Goal: Check status: Check status

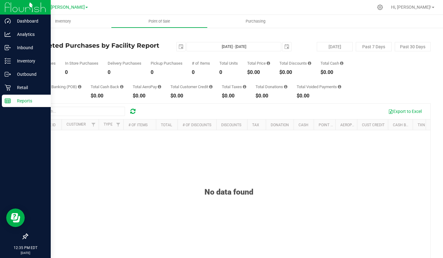
click at [16, 98] on p "Reports" at bounding box center [29, 100] width 37 height 7
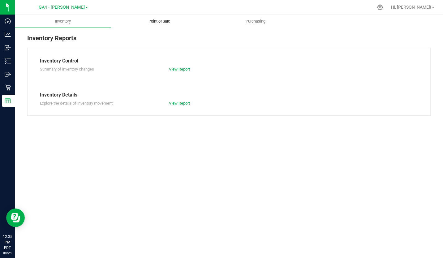
click at [155, 18] on uib-tab-heading "Point of Sale" at bounding box center [159, 21] width 96 height 12
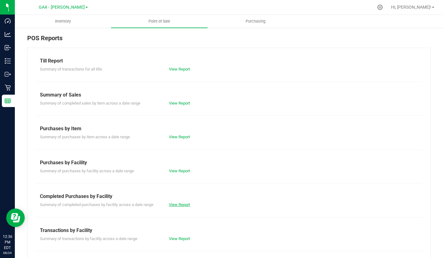
click at [172, 206] on link "View Report" at bounding box center [179, 205] width 21 height 5
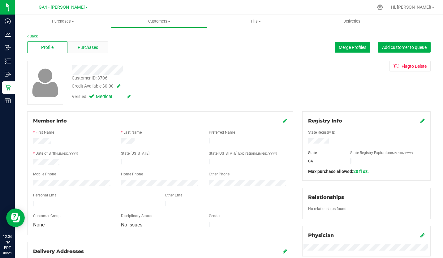
click at [85, 51] on div "Purchases" at bounding box center [88, 47] width 40 height 12
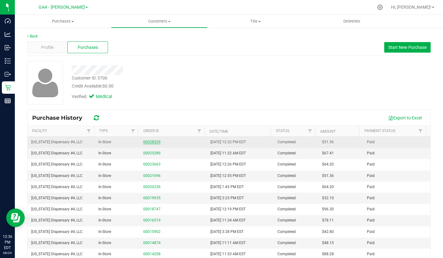
click at [148, 141] on link "00028529" at bounding box center [151, 142] width 17 height 4
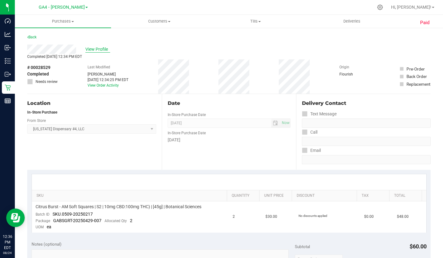
click at [99, 50] on span "View Profile" at bounding box center [97, 49] width 25 height 7
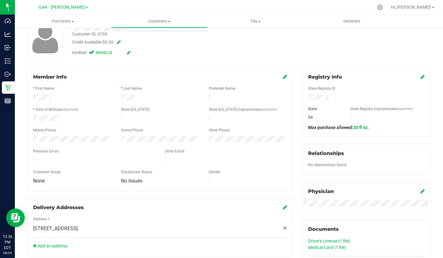
scroll to position [45, 0]
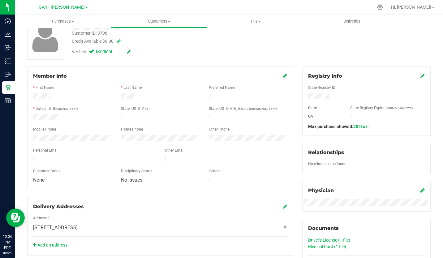
click at [316, 239] on link "Driver's License (1 file)" at bounding box center [329, 240] width 42 height 5
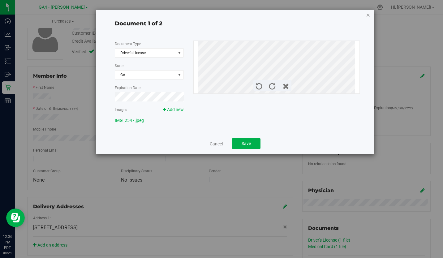
click at [366, 15] on icon "button" at bounding box center [368, 14] width 4 height 7
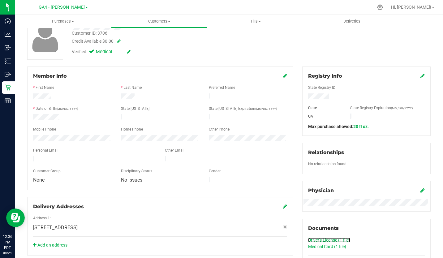
scroll to position [0, 0]
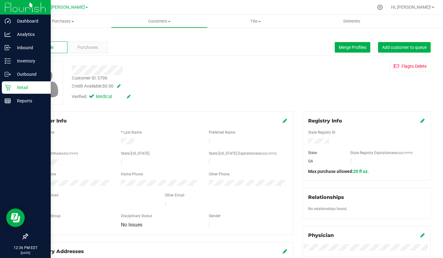
click at [7, 7] on img at bounding box center [25, 7] width 41 height 15
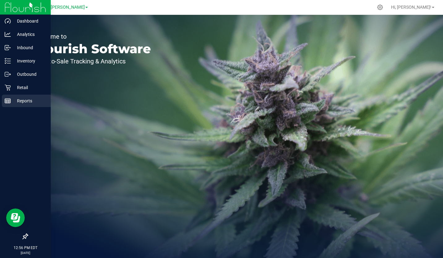
click at [14, 101] on p "Reports" at bounding box center [29, 100] width 37 height 7
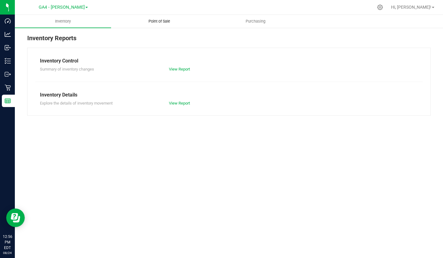
click at [157, 17] on uib-tab-heading "Point of Sale" at bounding box center [159, 21] width 96 height 12
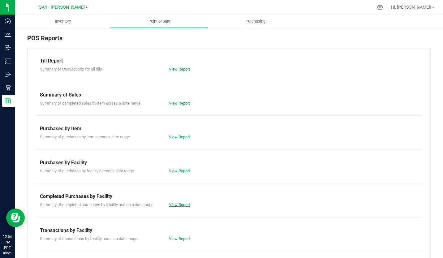
click at [179, 205] on link "View Report" at bounding box center [179, 205] width 21 height 5
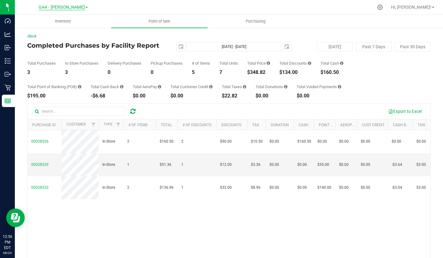
click at [70, 9] on span "GA4 - [PERSON_NAME]" at bounding box center [62, 8] width 46 height 6
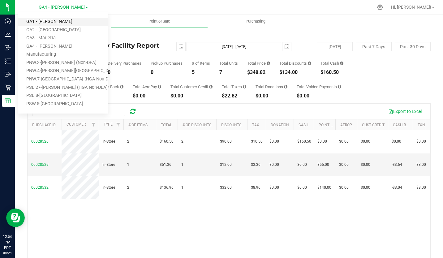
click at [53, 21] on link "GA1 - [PERSON_NAME]" at bounding box center [63, 22] width 90 height 8
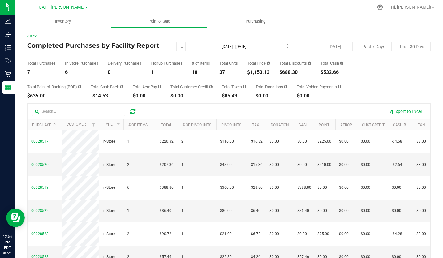
click at [73, 8] on span "GA1 - [PERSON_NAME]" at bounding box center [62, 8] width 46 height 6
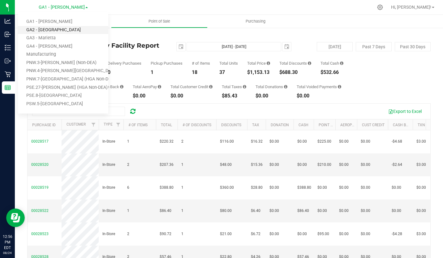
click at [57, 28] on link "GA2 - [GEOGRAPHIC_DATA]" at bounding box center [63, 30] width 90 height 8
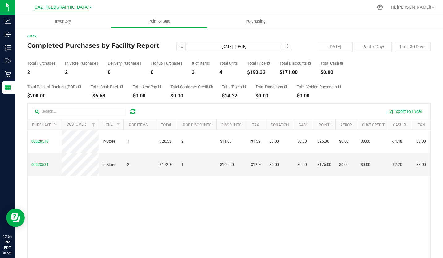
click at [72, 8] on span "GA2 - [GEOGRAPHIC_DATA]" at bounding box center [61, 8] width 55 height 6
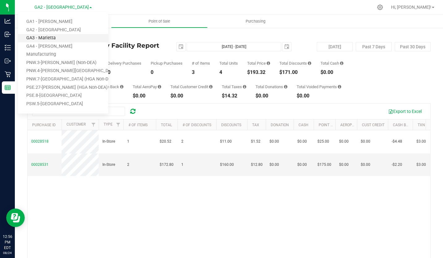
click at [57, 35] on link "GA3 - Marietta" at bounding box center [63, 38] width 90 height 8
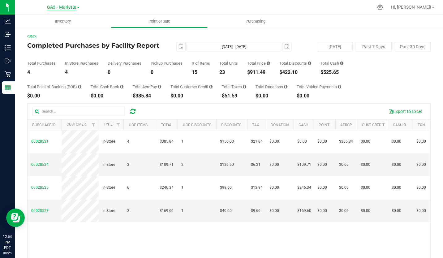
click at [71, 10] on span "GA3 - Marietta" at bounding box center [61, 8] width 29 height 6
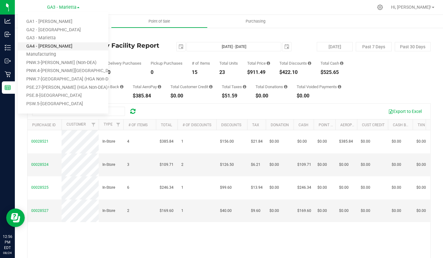
click at [49, 44] on link "GA4 - [PERSON_NAME]" at bounding box center [63, 46] width 90 height 8
